Goal: Check status

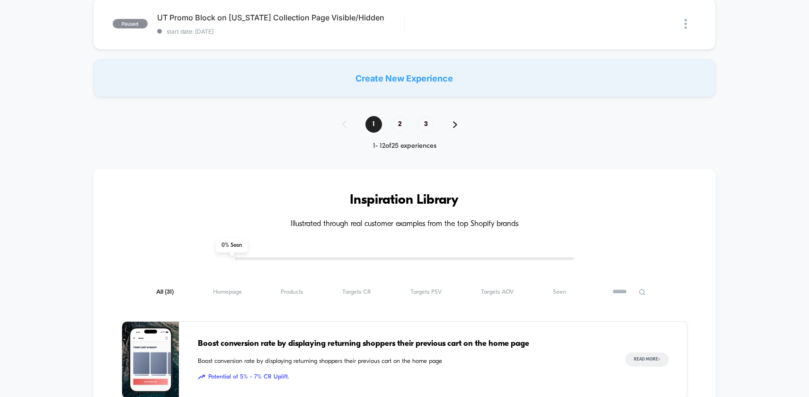
scroll to position [803, 0]
click at [234, 294] on span "Homepage ( 31 )" at bounding box center [227, 292] width 29 height 7
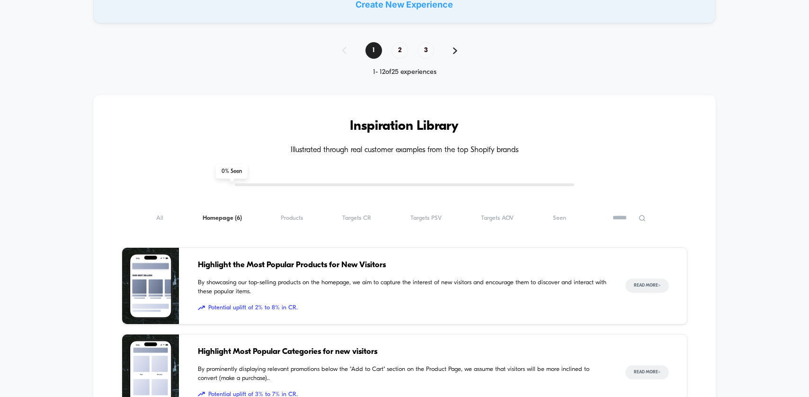
scroll to position [883, 0]
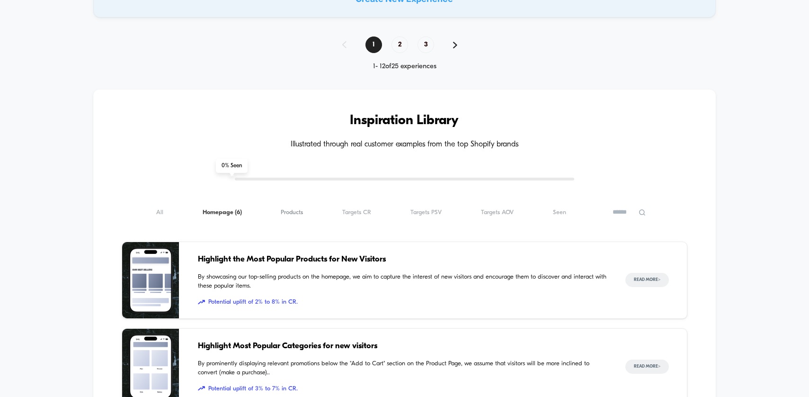
click at [300, 215] on span "Products ( 6 )" at bounding box center [292, 212] width 22 height 7
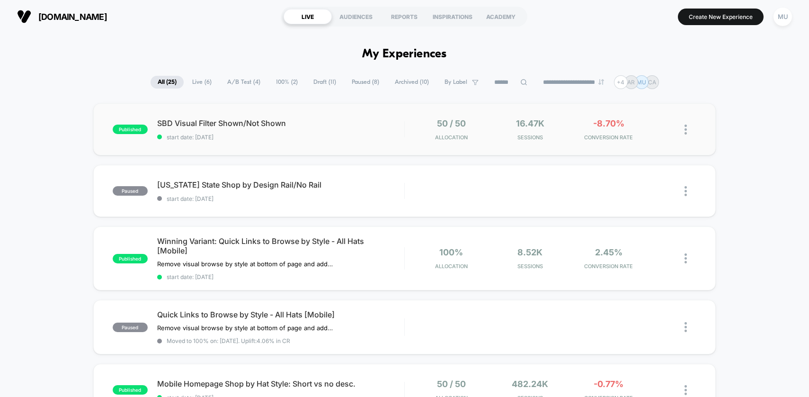
scroll to position [1, 0]
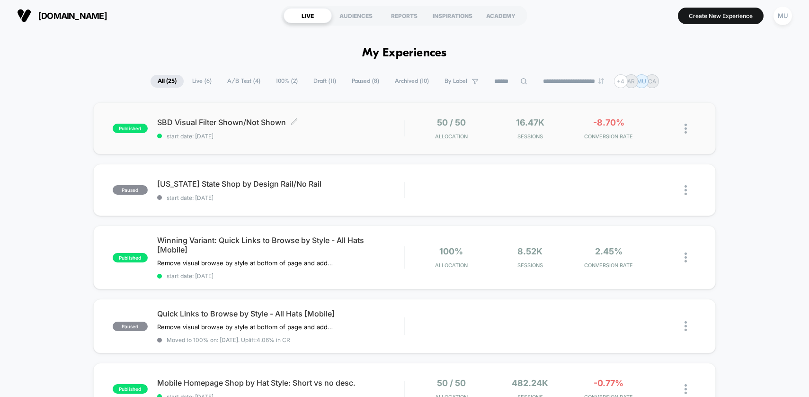
click at [267, 122] on span "SBD Visual Filter Shown/Not Shown Click to edit experience details" at bounding box center [280, 121] width 247 height 9
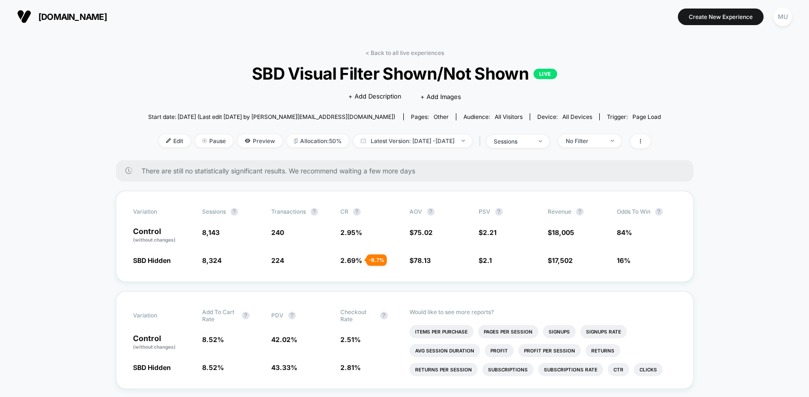
click at [495, 119] on span "All Visitors" at bounding box center [509, 116] width 28 height 7
click at [464, 116] on div "Audience: All Visitors" at bounding box center [492, 116] width 59 height 7
drag, startPoint x: 464, startPoint y: 116, endPoint x: 475, endPoint y: 116, distance: 11.4
click at [465, 116] on div "Audience: All Visitors" at bounding box center [492, 116] width 59 height 7
click at [495, 116] on span "All Visitors" at bounding box center [509, 116] width 28 height 7
